Goal: Task Accomplishment & Management: Complete application form

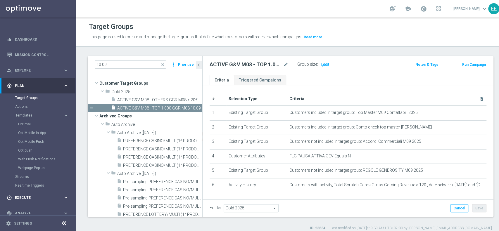
click at [19, 195] on div "play_circle_outline Execute keyboard_arrow_right" at bounding box center [37, 198] width 75 height 16
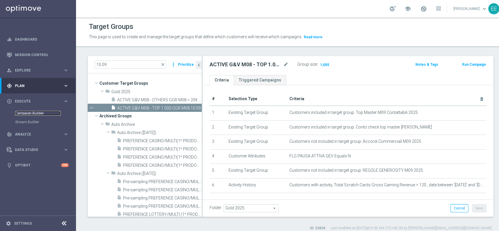
click at [29, 115] on link "Campaign Builder" at bounding box center [38, 113] width 46 height 5
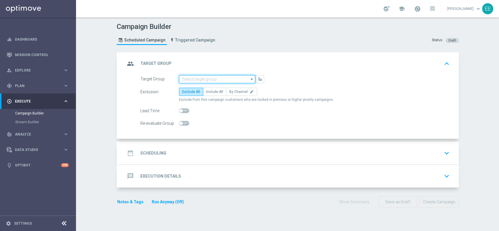
click at [189, 75] on input at bounding box center [217, 79] width 76 height 8
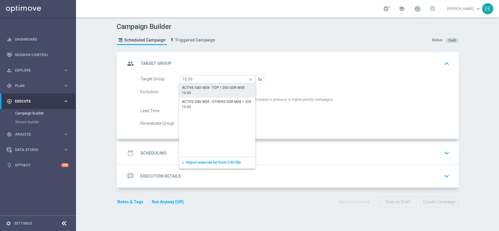
click at [210, 92] on div "ACTIVE G&V M08 - TOP 1.000 GGR M08 10.09" at bounding box center [217, 90] width 71 height 11
type input "ACTIVE G&V M08 - TOP 1.000 GGR M08 10.09"
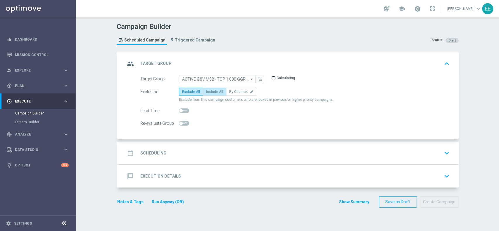
click at [210, 92] on span "Include All" at bounding box center [214, 92] width 17 height 4
click at [210, 92] on input "Include All" at bounding box center [208, 93] width 4 height 4
radio input "true"
click at [176, 149] on div "date_range Scheduling keyboard_arrow_down" at bounding box center [288, 153] width 327 height 11
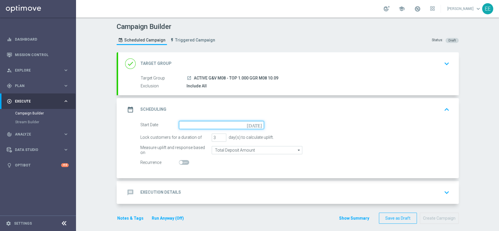
click at [211, 123] on input at bounding box center [221, 125] width 85 height 8
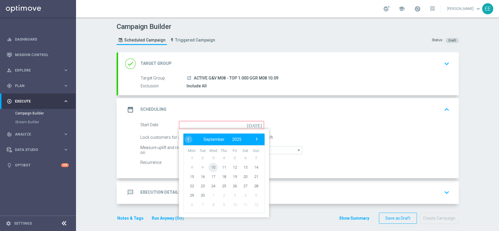
click at [209, 170] on span "10" at bounding box center [213, 167] width 9 height 9
type input "[DATE]"
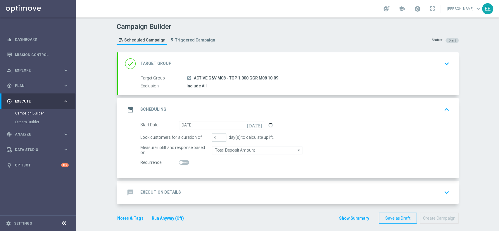
click at [222, 185] on div "message Execution Details keyboard_arrow_down" at bounding box center [288, 192] width 341 height 23
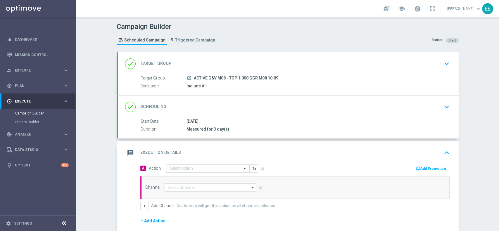
click at [195, 169] on input "text" at bounding box center [201, 168] width 65 height 5
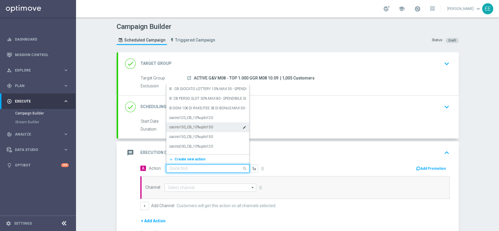
paste input "[PERSON_NAME] G&V 25% MAX 300€ - SPENDIBILE G&V"
type input "[PERSON_NAME] G&V 25% MAX 300€ - SPENDIBILE G&V"
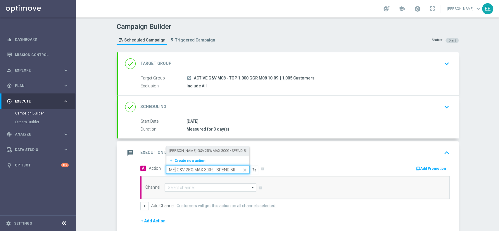
click at [202, 152] on label "[PERSON_NAME] G&V 25% MAX 300€ - SPENDIBILE G&V" at bounding box center [213, 151] width 89 height 5
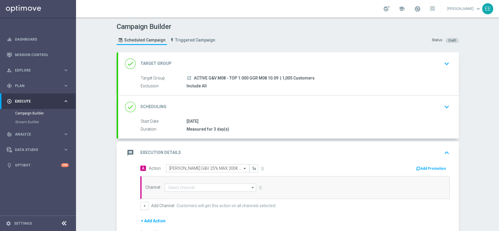
click at [427, 166] on button "Add Promotion" at bounding box center [432, 169] width 32 height 6
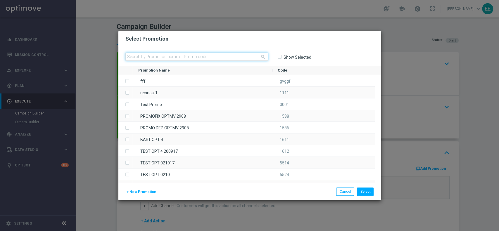
click at [184, 53] on input "text" at bounding box center [197, 57] width 143 height 8
paste input "[PERSON_NAME] G&V 25% MAX 300€ - SPENDIBILE G&V"
type input "[PERSON_NAME] G&V 25% MAX 300€ - SPENDIBILE G&V"
paste input "GRATTAVINCI10-2"
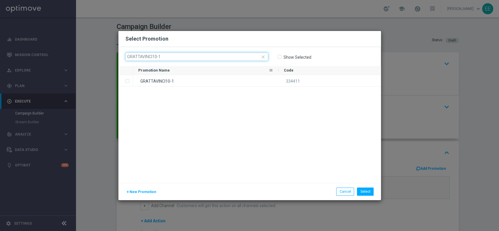
type input "GRATTAVINCI10-1"
click at [175, 80] on div "GRATTAVINCI10-1" at bounding box center [206, 80] width 146 height 11
click at [369, 194] on button "Select" at bounding box center [365, 192] width 17 height 8
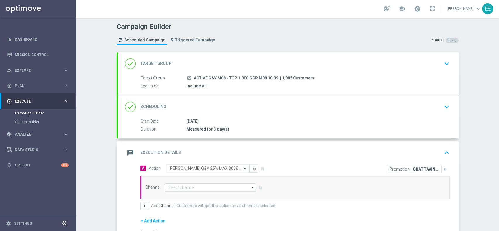
scroll to position [70, 0]
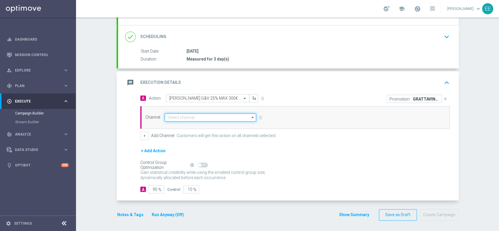
click at [173, 120] on input at bounding box center [211, 118] width 92 height 8
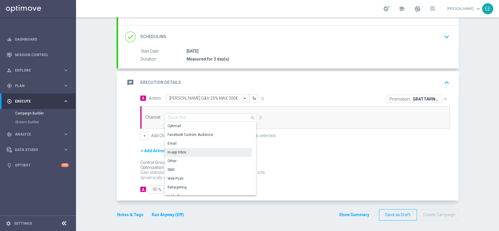
click at [190, 153] on div "In-app Inbox" at bounding box center [208, 152] width 87 height 8
type input "In-app Inbox"
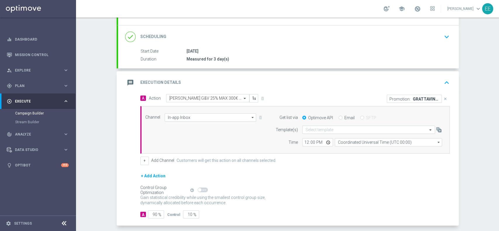
click at [339, 118] on div "Email" at bounding box center [347, 117] width 16 height 5
click at [339, 117] on input "Email" at bounding box center [341, 118] width 4 height 4
radio input "true"
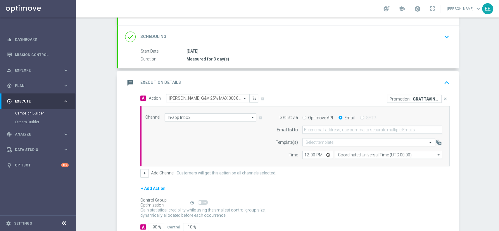
click at [331, 124] on form "Get list via Optimove API Email SFTP Email list to Template(s) Select template …" at bounding box center [358, 137] width 170 height 46
click at [320, 132] on input "email" at bounding box center [373, 130] width 140 height 8
type input "[PERSON_NAME][EMAIL_ADDRESS][DOMAIN_NAME]"
click at [303, 152] on input "12:00" at bounding box center [318, 155] width 31 height 8
type input "16:00"
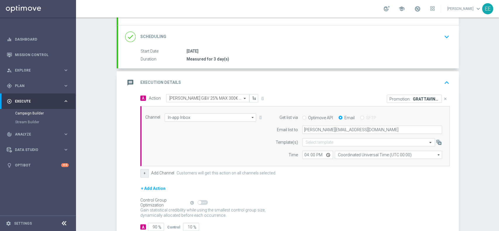
click at [141, 176] on button "+" at bounding box center [144, 173] width 8 height 8
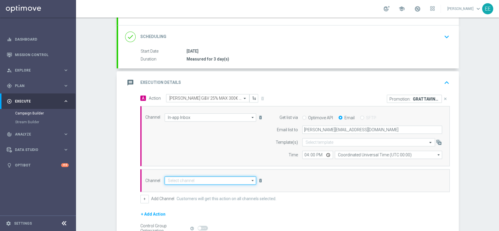
click at [179, 178] on input at bounding box center [211, 181] width 92 height 8
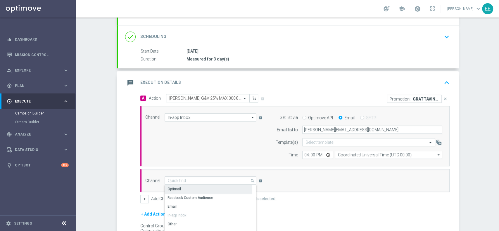
click at [183, 188] on div "Optimail" at bounding box center [208, 189] width 87 height 8
type input "Optimail"
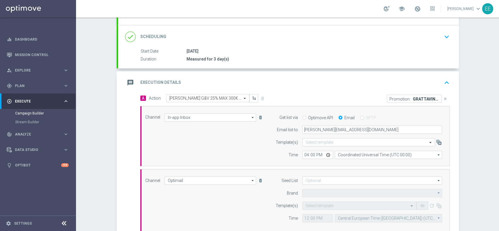
type input "Sisal Marketing"
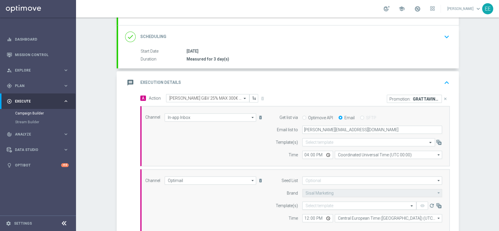
click at [313, 204] on input "text" at bounding box center [354, 206] width 96 height 5
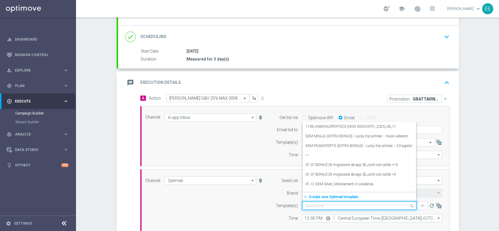
paste input "GRATTAVINCI10-1 - [DATE]"
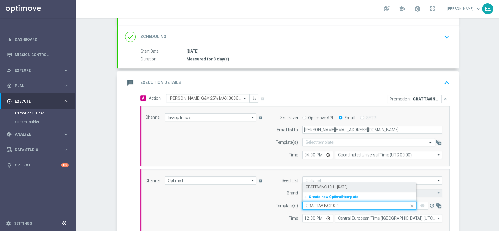
click at [343, 185] on label "GRATTAVINCI10-1 - [DATE]" at bounding box center [327, 187] width 42 height 5
type input "GRATTAVINCI10-1"
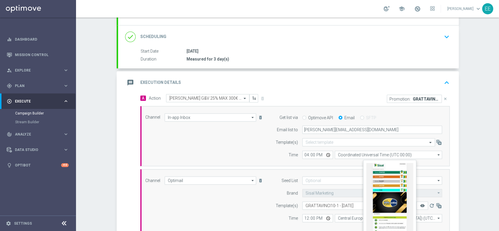
click at [421, 205] on icon "remove_red_eye" at bounding box center [422, 206] width 5 height 5
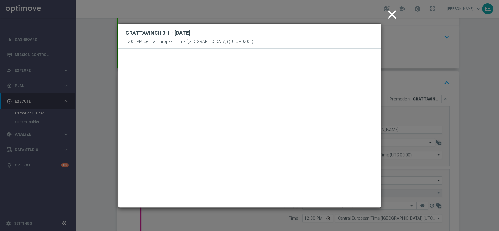
click at [390, 17] on icon "close" at bounding box center [392, 14] width 15 height 15
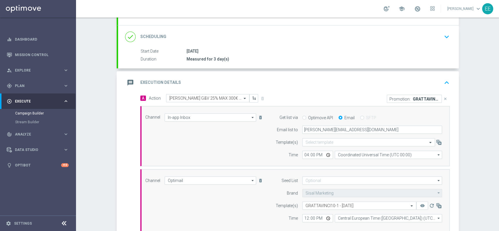
scroll to position [176, 0]
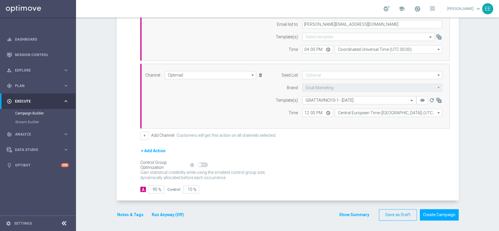
click at [125, 216] on button "Notes & Tags" at bounding box center [131, 215] width 28 height 7
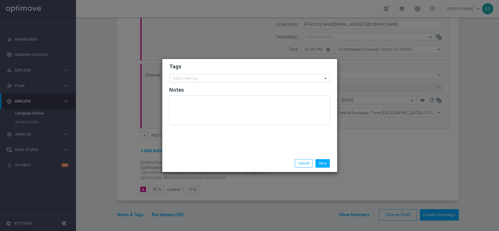
click at [228, 76] on input "text" at bounding box center [248, 78] width 150 height 5
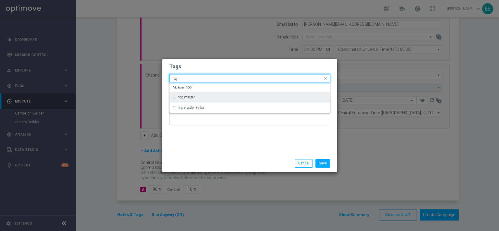
type input "top"
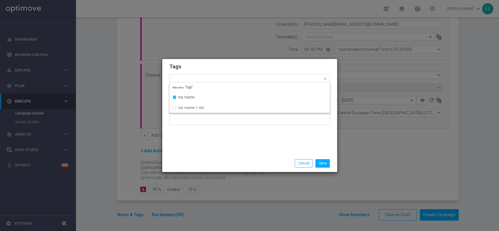
click at [215, 63] on h2 "Tags" at bounding box center [249, 66] width 161 height 7
click at [226, 78] on input "text" at bounding box center [262, 79] width 120 height 5
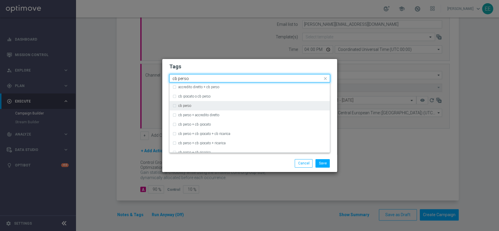
click at [193, 107] on div "cb perso" at bounding box center [252, 106] width 149 height 4
type input "cb perso"
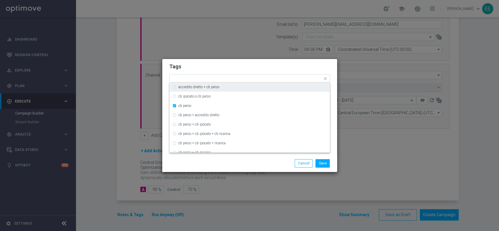
click at [271, 68] on h2 "Tags" at bounding box center [249, 66] width 161 height 7
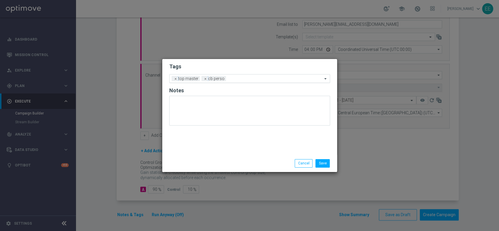
click at [257, 82] on div at bounding box center [275, 80] width 95 height 6
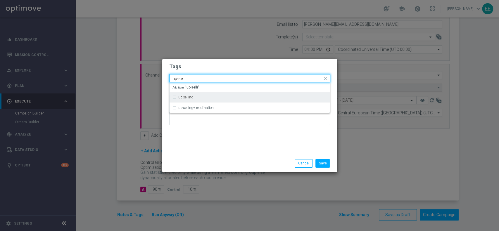
type input "up-selli"
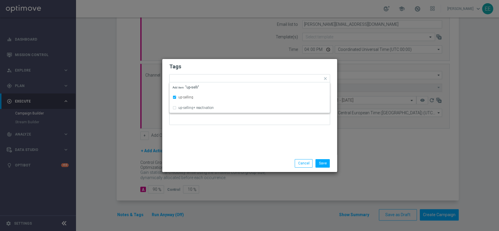
click at [245, 68] on h2 "Tags" at bounding box center [249, 66] width 161 height 7
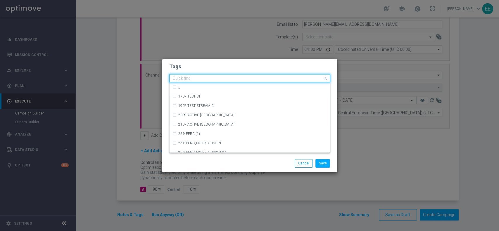
click at [265, 79] on input "text" at bounding box center [248, 78] width 150 height 5
click at [248, 69] on h2 "Tags" at bounding box center [249, 66] width 161 height 7
click at [259, 77] on input "text" at bounding box center [248, 78] width 150 height 5
type input "k"
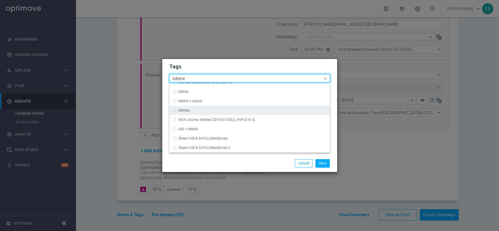
click at [206, 110] on div "lotteries" at bounding box center [252, 111] width 149 height 4
type input "lotterie"
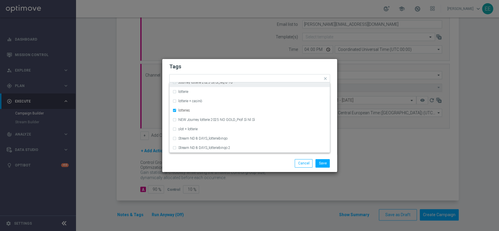
click at [264, 68] on h2 "Tags" at bounding box center [249, 66] width 161 height 7
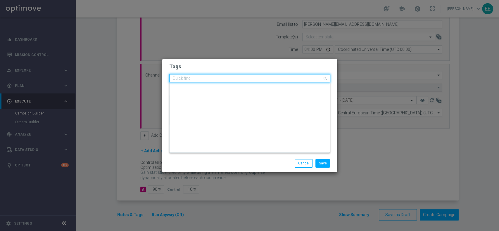
click at [287, 80] on input "text" at bounding box center [248, 78] width 150 height 5
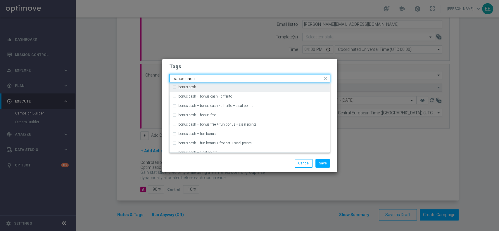
click at [250, 89] on div "bonus cash" at bounding box center [252, 87] width 149 height 4
type input "bonus cash"
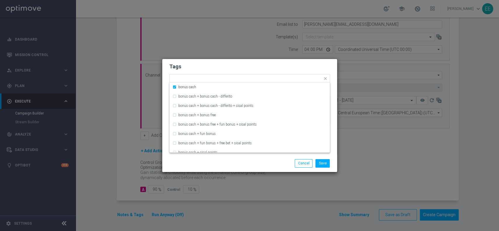
click at [275, 71] on form "Tags Quick find × top master × [PERSON_NAME] × up-selling × lotteries × bonus c…" at bounding box center [249, 96] width 161 height 68
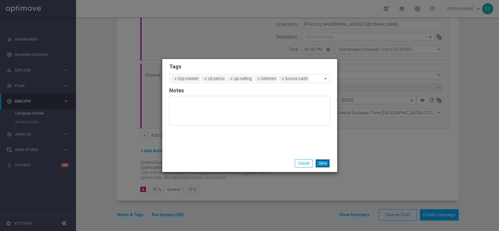
click at [326, 165] on button "Save" at bounding box center [323, 163] width 14 height 8
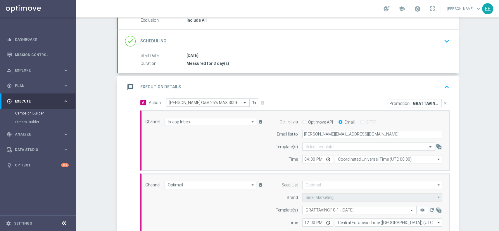
scroll to position [126, 0]
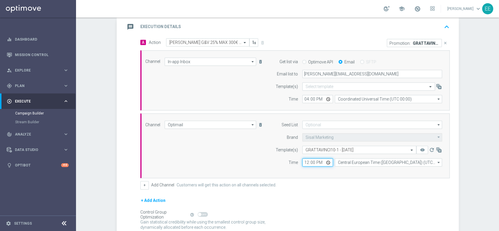
click at [306, 165] on input "12:00" at bounding box center [318, 163] width 31 height 8
type input "18:00"
click at [313, 198] on div "+ Add Action" at bounding box center [295, 204] width 310 height 15
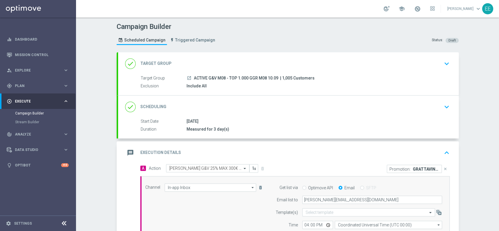
scroll to position [0, 0]
click at [326, 143] on div "message Execution Details keyboard_arrow_up" at bounding box center [288, 153] width 341 height 23
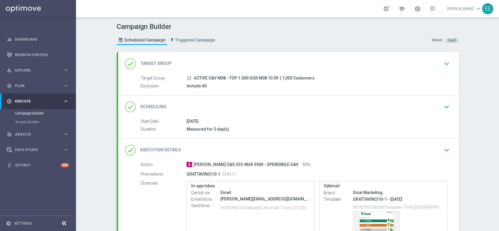
scroll to position [64, 0]
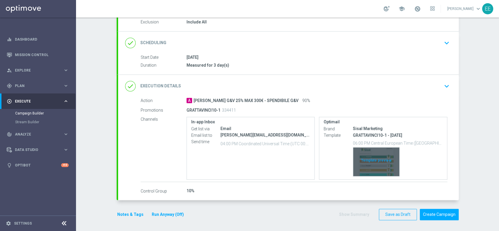
click at [385, 160] on div "Template preview" at bounding box center [376, 162] width 46 height 29
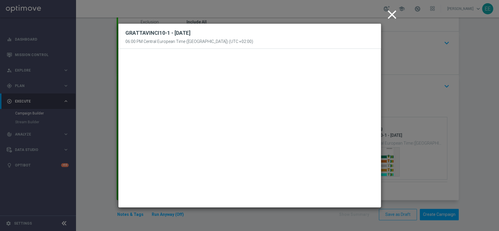
click at [392, 17] on icon "close" at bounding box center [392, 14] width 15 height 15
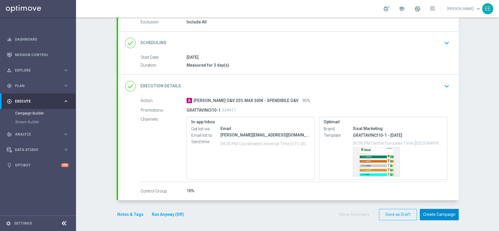
click at [434, 218] on button "Create Campaign" at bounding box center [439, 214] width 39 height 11
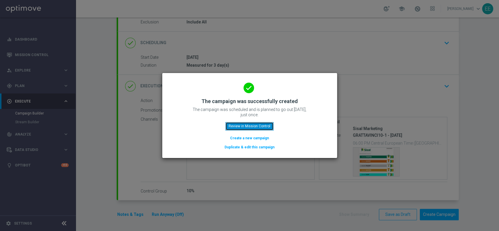
click at [248, 128] on button "Review in Mission Control" at bounding box center [250, 126] width 48 height 8
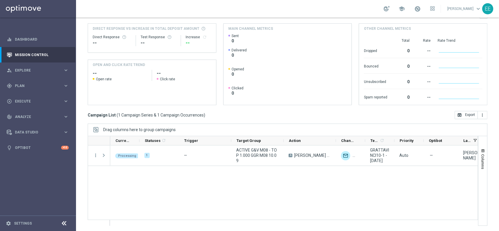
scroll to position [72, 0]
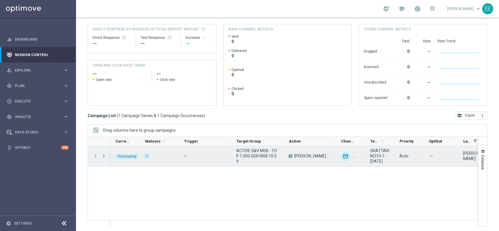
click at [255, 152] on span "ACTIVE G&V M08 - TOP 1.000 GGR M08 10.09" at bounding box center [257, 156] width 42 height 16
click at [105, 156] on span "Press SPACE to select this row." at bounding box center [103, 156] width 5 height 5
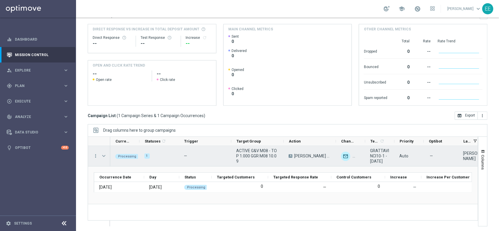
click at [105, 156] on span "Press SPACE to select this row." at bounding box center [103, 156] width 5 height 5
click at [0, 0] on span "Press SPACE to select this row." at bounding box center [0, 0] width 0 height 0
click at [105, 156] on span "Press SPACE to select this row." at bounding box center [103, 156] width 5 height 5
click at [0, 0] on span "Press SPACE to select this row." at bounding box center [0, 0] width 0 height 0
click at [105, 156] on span "Press SPACE to select this row." at bounding box center [103, 156] width 5 height 5
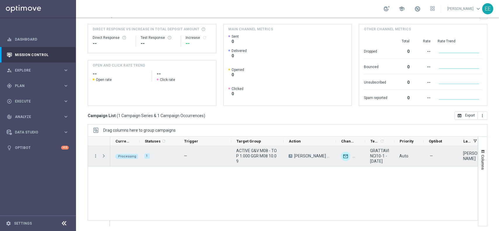
click at [105, 156] on span "Press SPACE to select this row." at bounding box center [103, 156] width 5 height 5
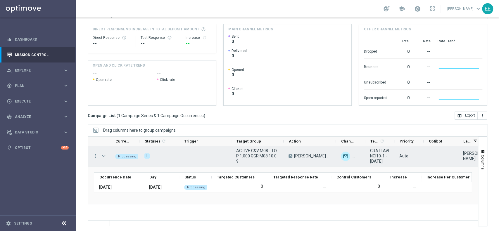
click at [105, 156] on span "Press SPACE to select this row." at bounding box center [103, 156] width 5 height 5
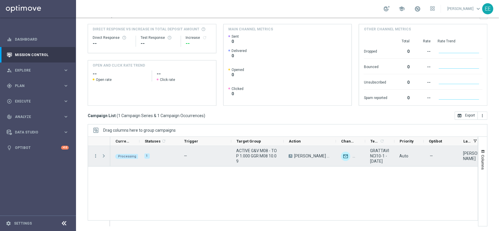
click at [105, 156] on span "Press SPACE to select this row." at bounding box center [103, 156] width 5 height 5
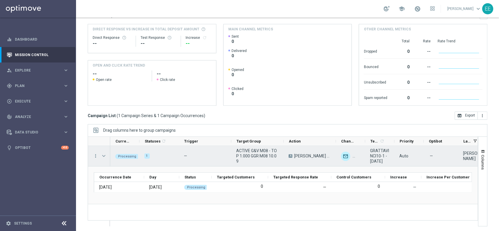
click at [105, 156] on span "Press SPACE to select this row." at bounding box center [103, 156] width 5 height 5
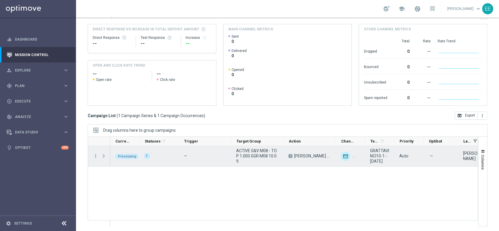
click at [105, 156] on span "Press SPACE to select this row." at bounding box center [103, 156] width 5 height 5
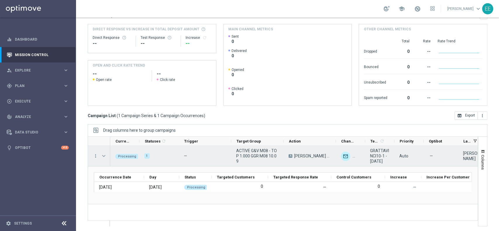
click at [105, 156] on span "Press SPACE to select this row." at bounding box center [103, 156] width 5 height 5
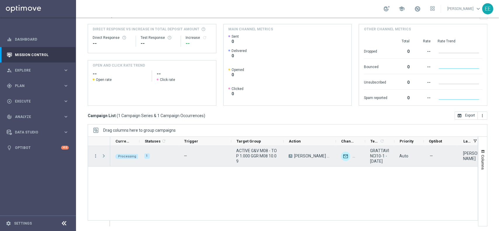
click at [105, 156] on span "Press SPACE to select this row." at bounding box center [103, 156] width 5 height 5
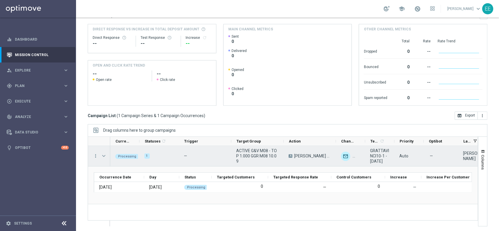
click at [105, 156] on span "Press SPACE to select this row." at bounding box center [103, 156] width 5 height 5
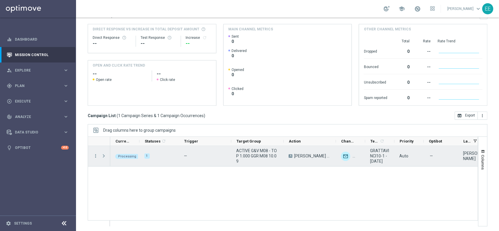
click at [105, 156] on span "Press SPACE to select this row." at bounding box center [103, 156] width 5 height 5
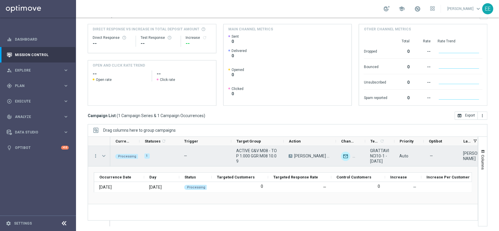
click at [105, 156] on span "Press SPACE to select this row." at bounding box center [103, 156] width 5 height 5
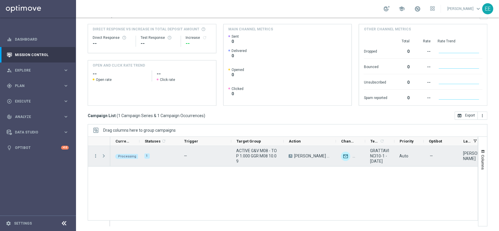
click at [105, 156] on span "Press SPACE to select this row." at bounding box center [103, 156] width 5 height 5
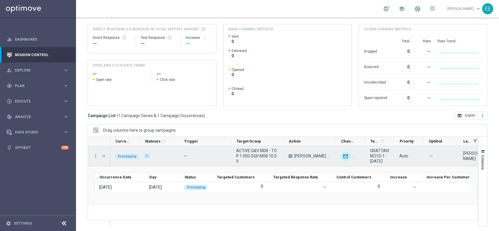
click at [102, 156] on span "Press SPACE to select this row." at bounding box center [103, 156] width 5 height 5
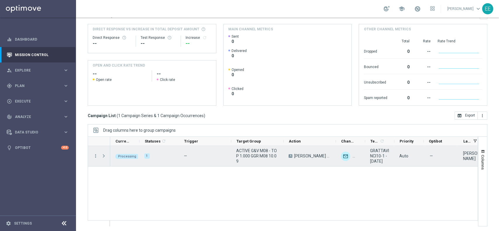
click at [102, 156] on span "Press SPACE to select this row." at bounding box center [103, 156] width 5 height 5
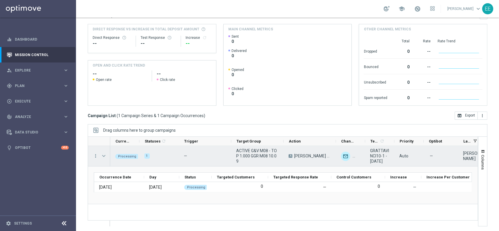
click at [102, 156] on span "Press SPACE to select this row." at bounding box center [103, 156] width 5 height 5
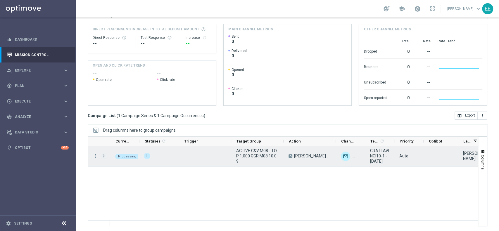
click at [102, 156] on span "Press SPACE to select this row." at bounding box center [103, 156] width 5 height 5
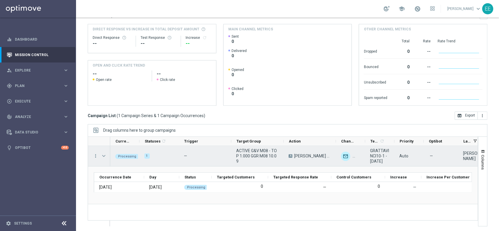
click at [102, 156] on span "Press SPACE to select this row." at bounding box center [103, 156] width 5 height 5
click at [0, 0] on span "Press SPACE to select this row." at bounding box center [0, 0] width 0 height 0
click at [104, 156] on span "Press SPACE to select this row." at bounding box center [103, 156] width 5 height 5
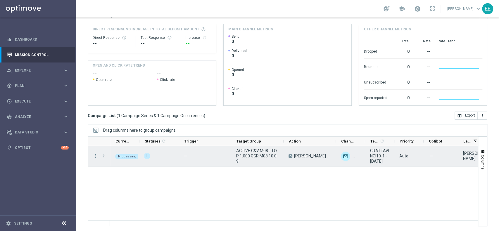
click at [104, 156] on span "Press SPACE to select this row." at bounding box center [103, 156] width 5 height 5
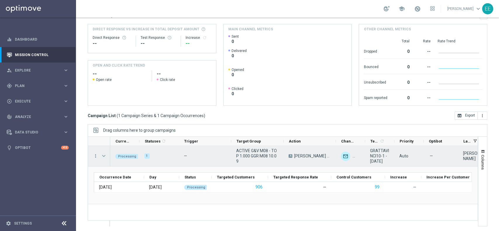
click at [104, 156] on span "Press SPACE to select this row." at bounding box center [103, 156] width 5 height 5
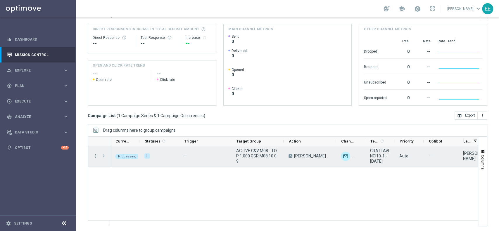
click at [104, 156] on span "Press SPACE to select this row." at bounding box center [103, 156] width 5 height 5
